Goal: Navigation & Orientation: Find specific page/section

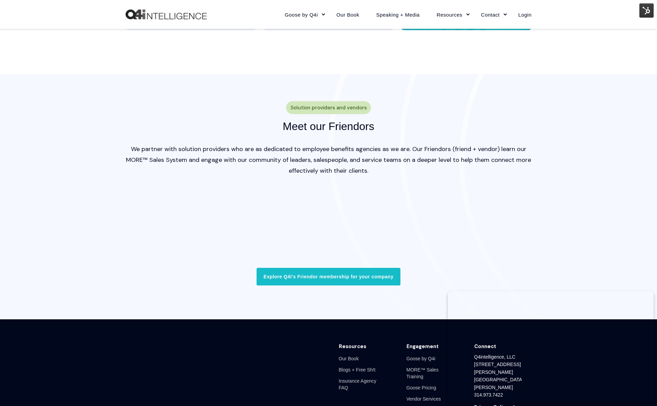
scroll to position [2009, 0]
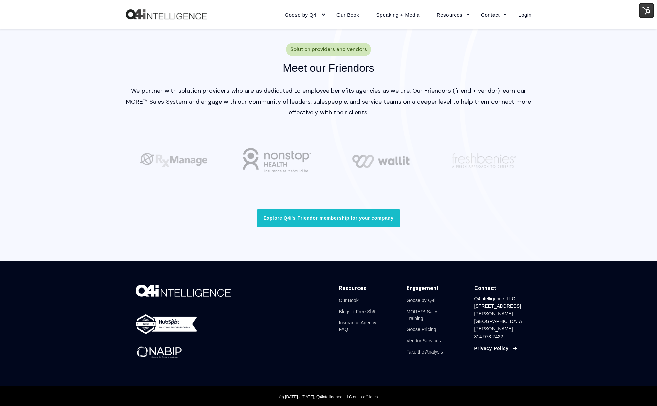
click at [487, 345] on link "Privacy Policy" at bounding box center [492, 348] width 35 height 7
